Goal: Task Accomplishment & Management: Use online tool/utility

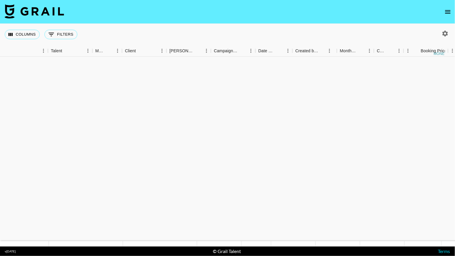
click at [452, 12] on icon "open drawer" at bounding box center [448, 11] width 7 height 7
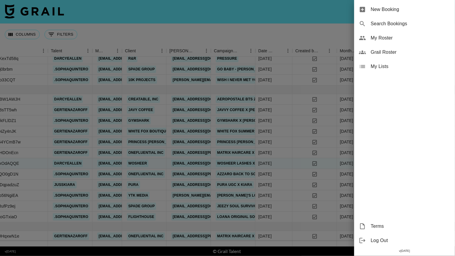
click at [322, 15] on div at bounding box center [227, 128] width 455 height 256
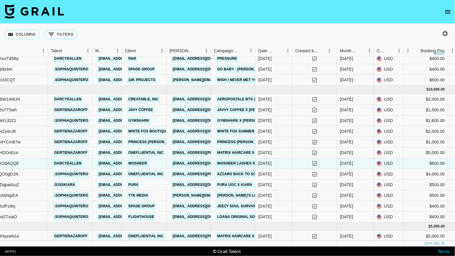
click at [442, 34] on button "button" at bounding box center [446, 33] width 10 height 10
select select "[DATE]"
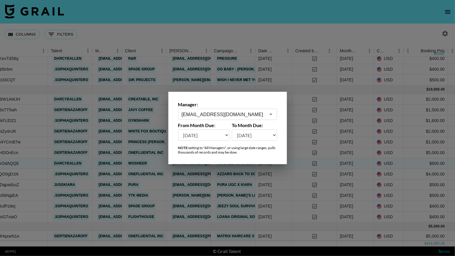
click at [271, 116] on icon "Open" at bounding box center [271, 114] width 7 height 7
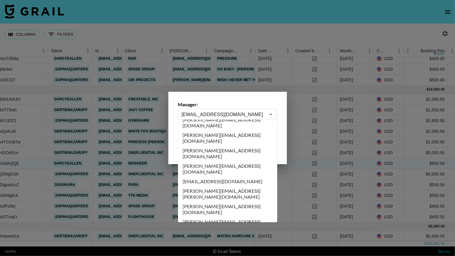
scroll to position [2098, 0]
type input "[PERSON_NAME][EMAIL_ADDRESS][DOMAIN_NAME]"
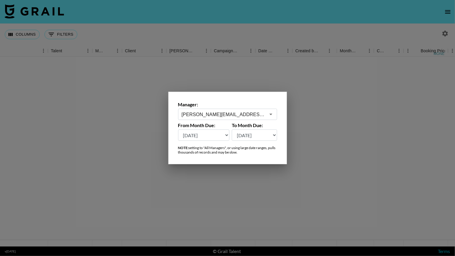
scroll to position [0, 149]
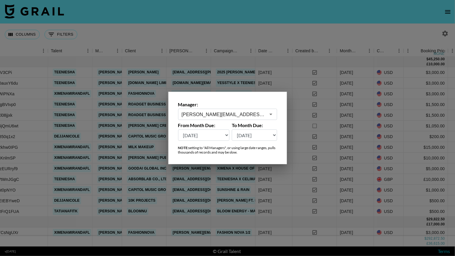
click at [293, 22] on div at bounding box center [227, 128] width 455 height 256
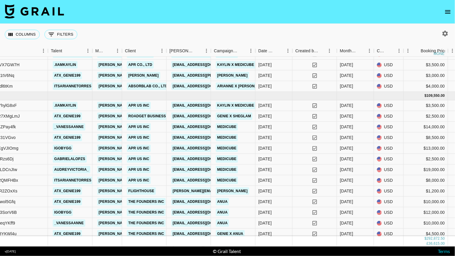
scroll to position [573, 149]
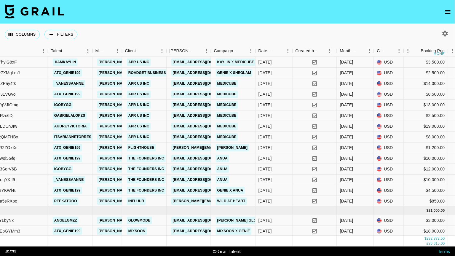
click at [447, 34] on icon "button" at bounding box center [446, 34] width 6 height 6
select select "[DATE]"
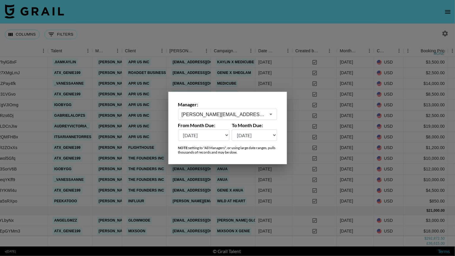
click at [269, 112] on icon "Open" at bounding box center [271, 114] width 7 height 7
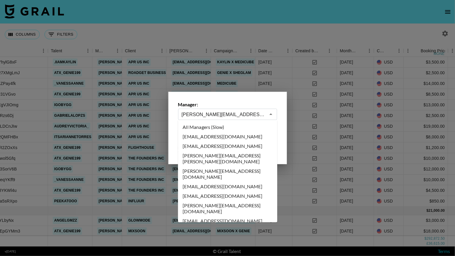
scroll to position [2073, 0]
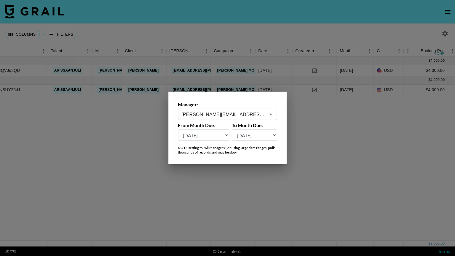
click at [271, 114] on icon "Open" at bounding box center [271, 114] width 3 height 1
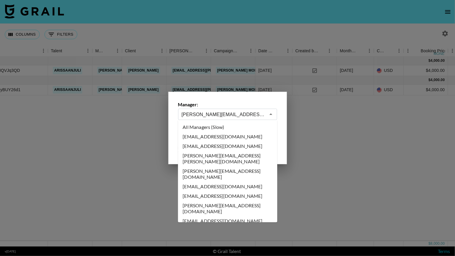
scroll to position [2054, 0]
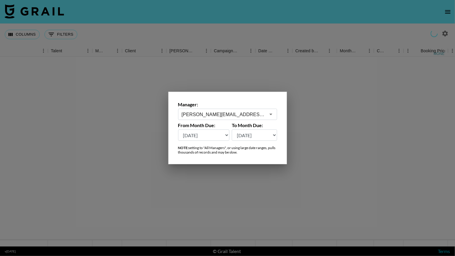
click at [274, 112] on icon "Open" at bounding box center [271, 114] width 7 height 7
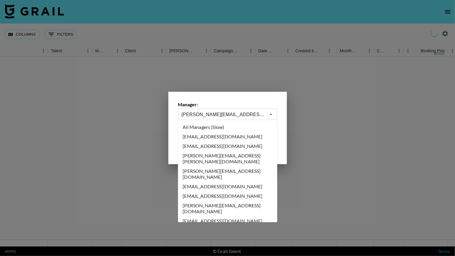
scroll to position [1997, 0]
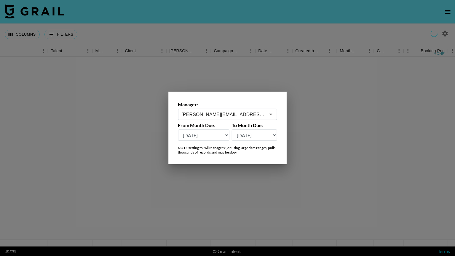
click at [269, 114] on icon "Open" at bounding box center [271, 114] width 7 height 7
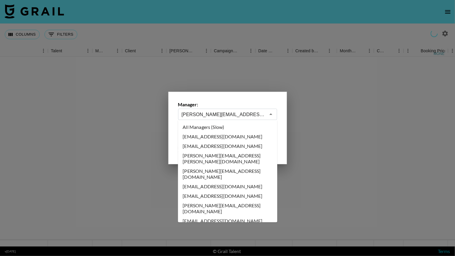
scroll to position [1902, 0]
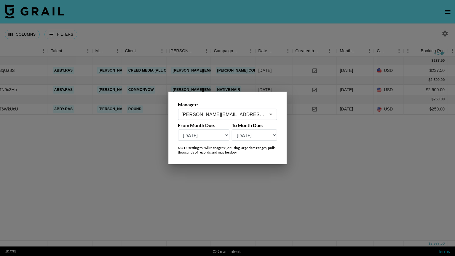
click at [276, 113] on div "[PERSON_NAME][EMAIL_ADDRESS][DOMAIN_NAME] ​" at bounding box center [227, 114] width 99 height 11
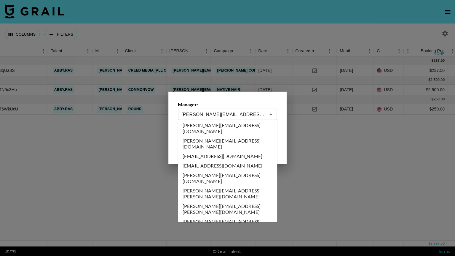
scroll to position [2213, 0]
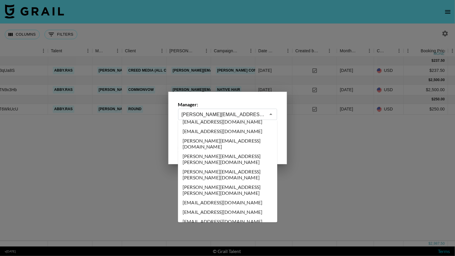
type input "[EMAIL_ADDRESS][DOMAIN_NAME]"
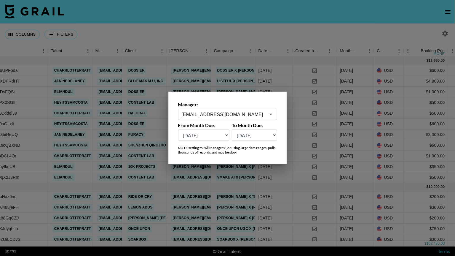
click at [262, 20] on div at bounding box center [227, 128] width 455 height 256
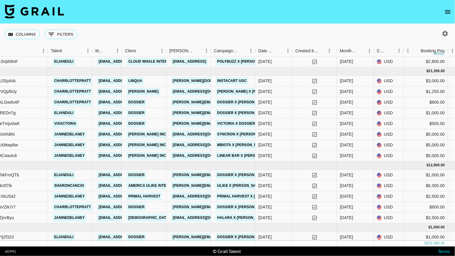
scroll to position [492, 149]
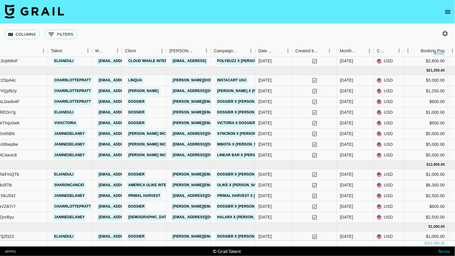
click at [448, 35] on icon "button" at bounding box center [446, 34] width 6 height 6
select select "[DATE]"
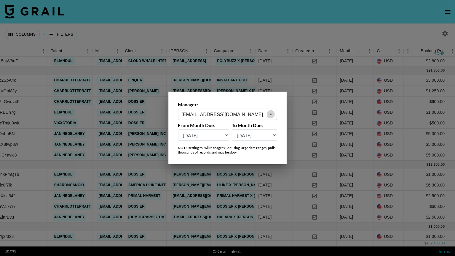
click at [272, 113] on icon "Open" at bounding box center [271, 114] width 7 height 7
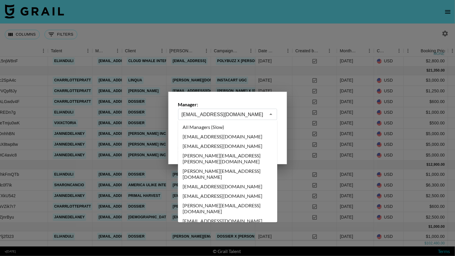
scroll to position [2168, 0]
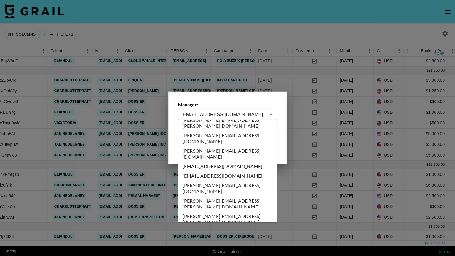
type input "[EMAIL_ADDRESS][DOMAIN_NAME]"
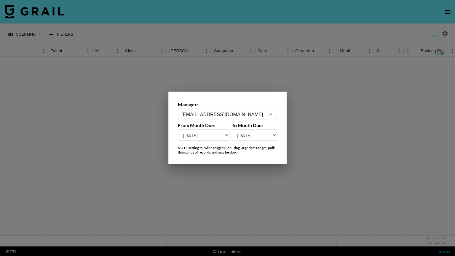
scroll to position [0, 149]
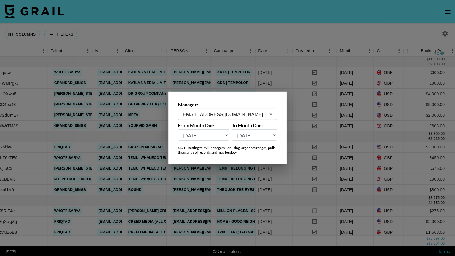
click at [284, 30] on div at bounding box center [227, 128] width 455 height 256
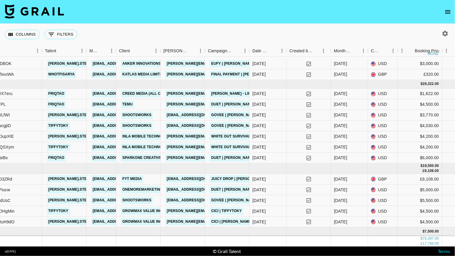
scroll to position [285, 155]
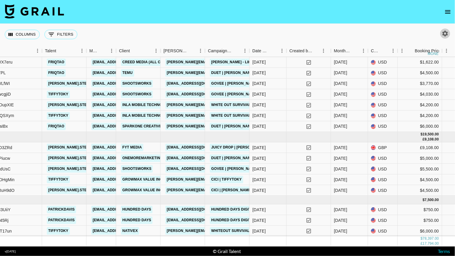
click at [442, 31] on button "button" at bounding box center [446, 33] width 10 height 10
select select "[DATE]"
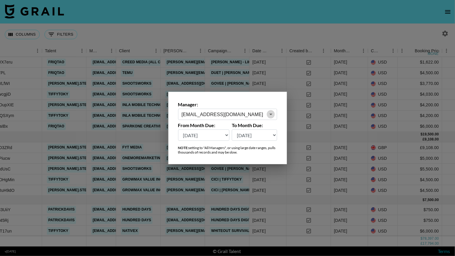
click at [271, 116] on icon "Open" at bounding box center [271, 114] width 7 height 7
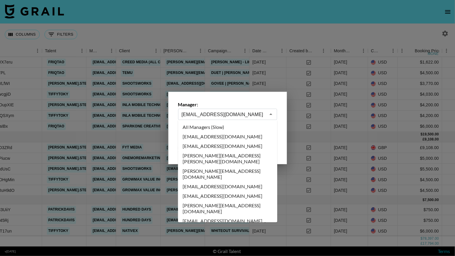
scroll to position [2092, 0]
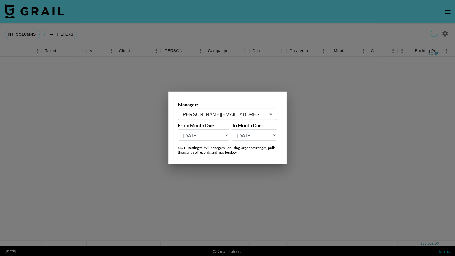
scroll to position [0, 155]
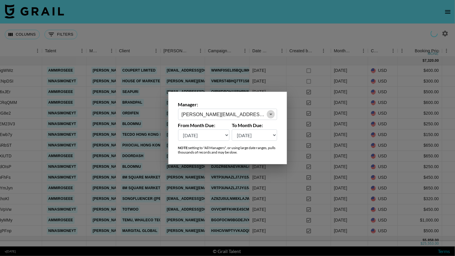
click at [272, 116] on icon "Open" at bounding box center [271, 114] width 7 height 7
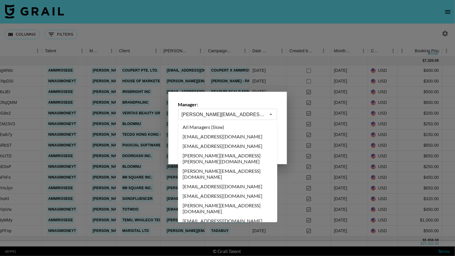
scroll to position [2026, 0]
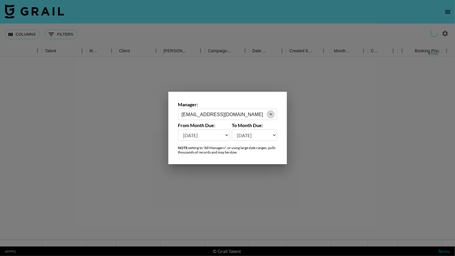
click at [271, 116] on icon "Open" at bounding box center [271, 114] width 7 height 7
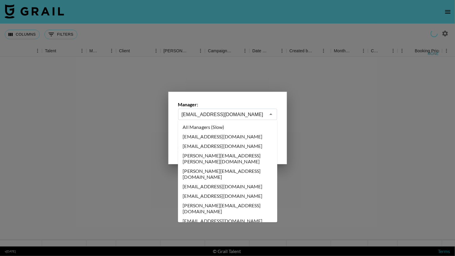
scroll to position [2007, 0]
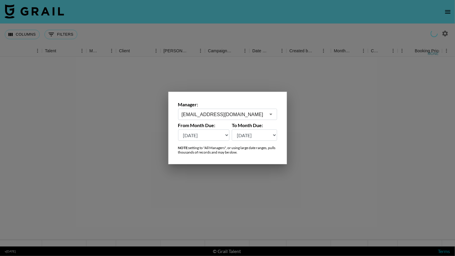
click at [270, 112] on icon "Open" at bounding box center [271, 114] width 7 height 7
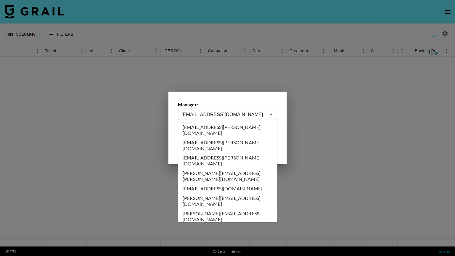
scroll to position [2059, 0]
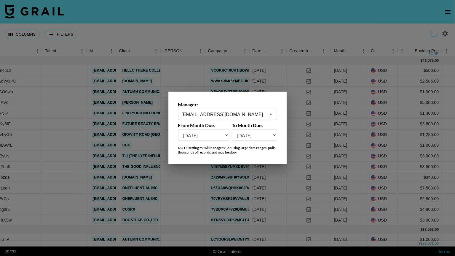
click at [267, 112] on button "Open" at bounding box center [271, 114] width 8 height 8
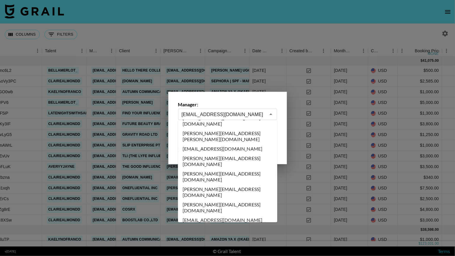
scroll to position [2071, 0]
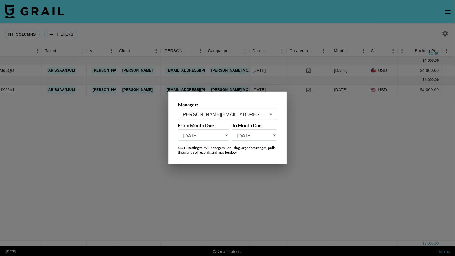
click at [270, 115] on icon "Open" at bounding box center [271, 114] width 7 height 7
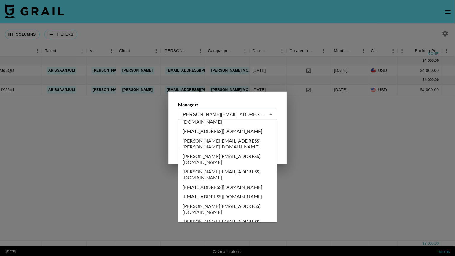
scroll to position [2157, 0]
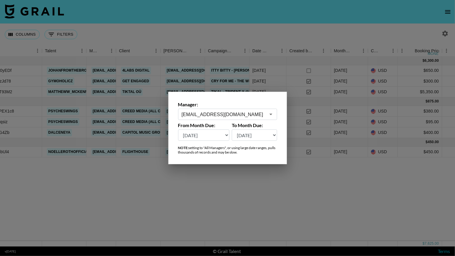
click at [270, 118] on button "Open" at bounding box center [271, 114] width 8 height 8
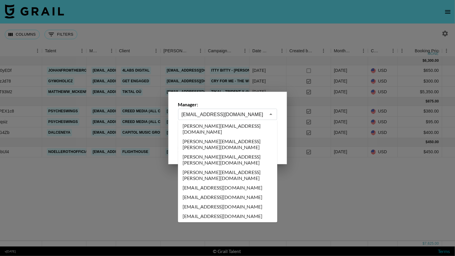
scroll to position [2323, 0]
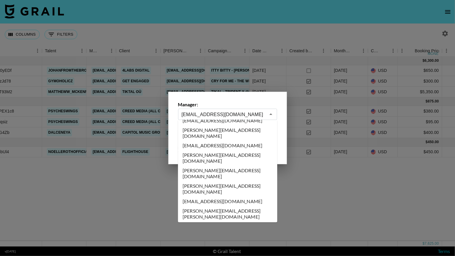
type input "[EMAIL_ADDRESS][DOMAIN_NAME]"
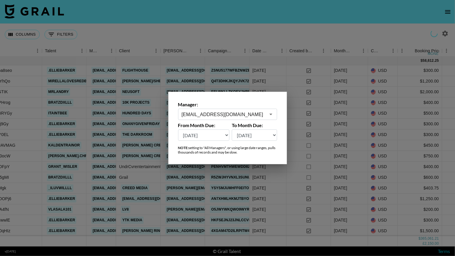
click at [275, 23] on div at bounding box center [227, 128] width 455 height 256
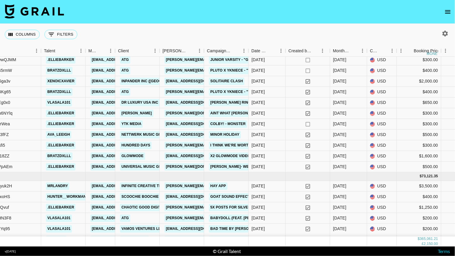
scroll to position [1004, 156]
